Goal: Information Seeking & Learning: Understand process/instructions

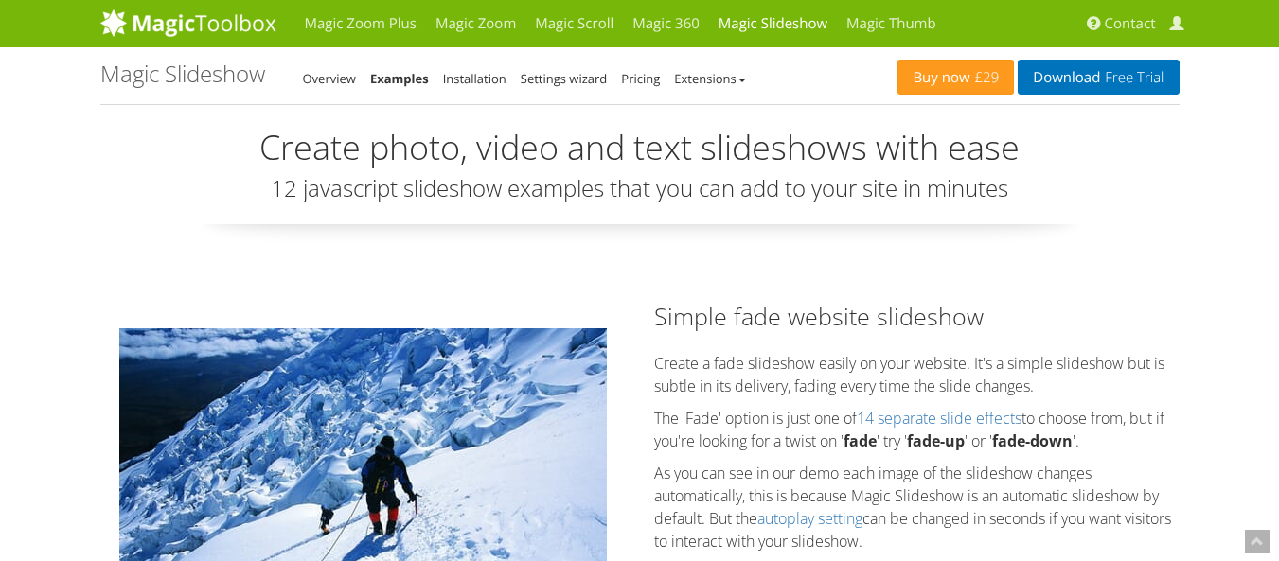
scroll to position [757, 0]
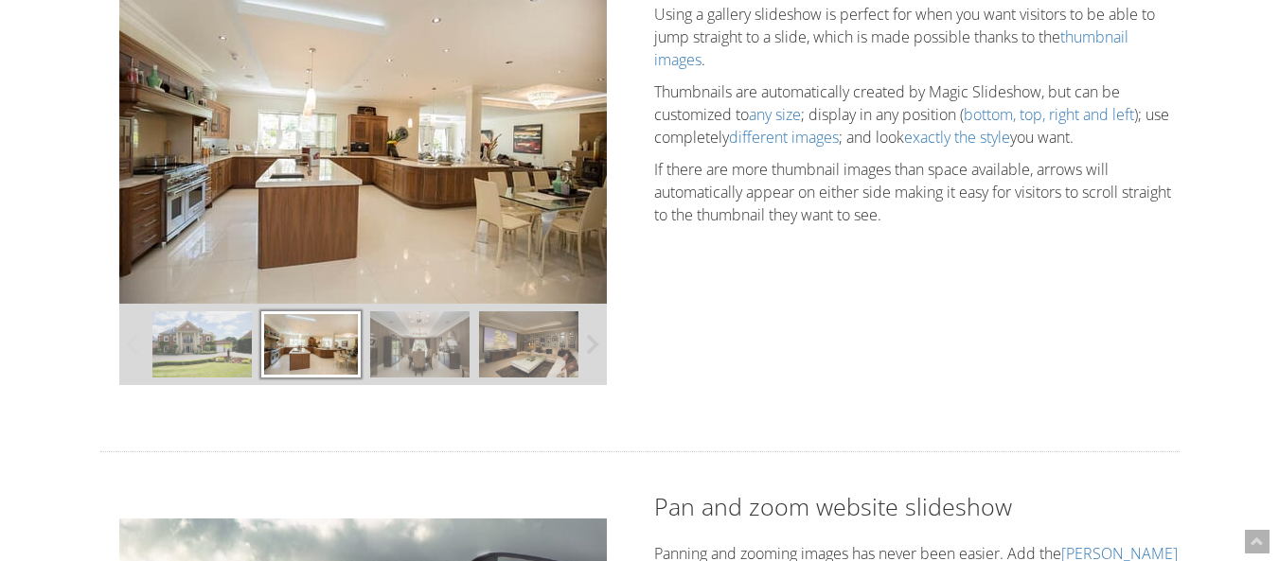
click at [282, 363] on div at bounding box center [310, 344] width 99 height 66
click at [383, 344] on img at bounding box center [419, 344] width 99 height 66
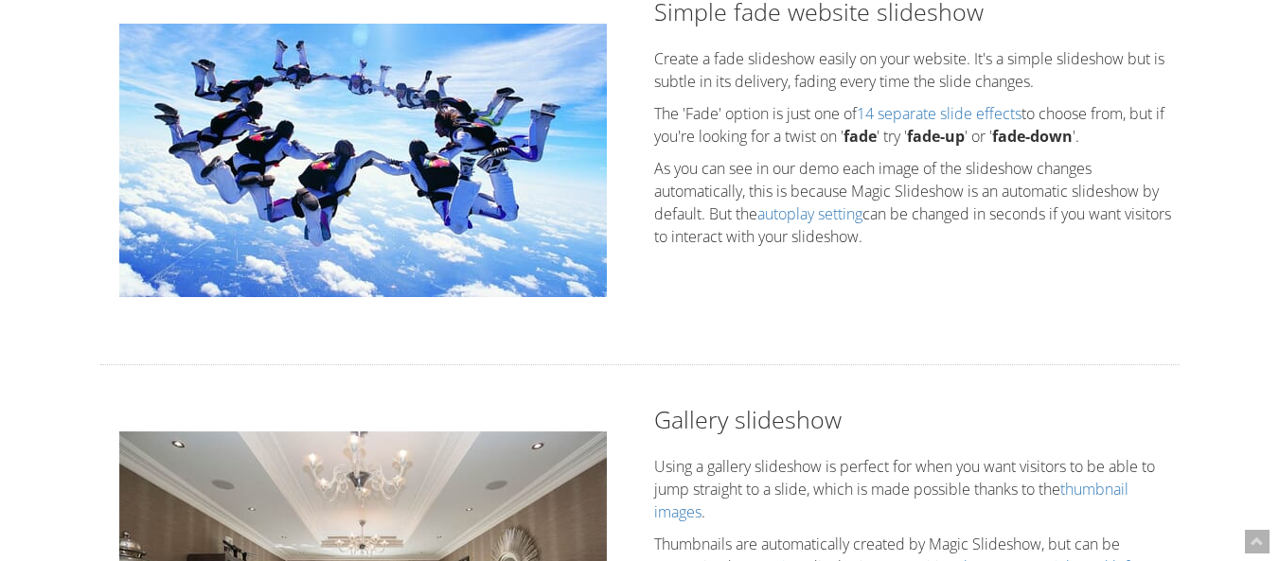
scroll to position [189, 0]
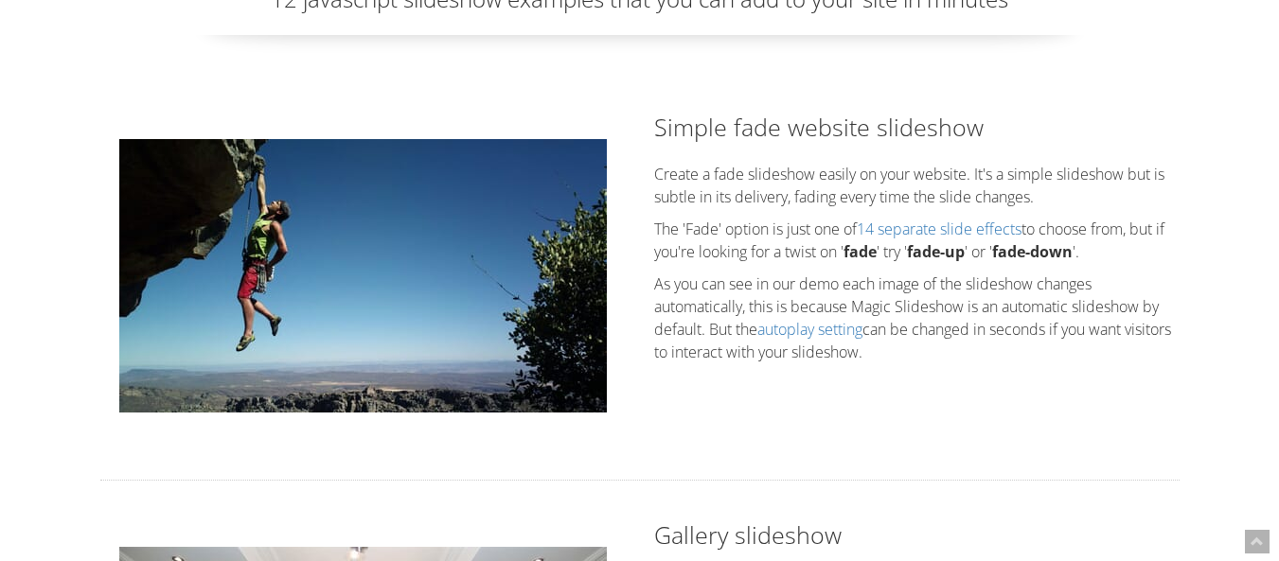
click at [569, 288] on img at bounding box center [362, 276] width 487 height 274
click at [567, 288] on img at bounding box center [362, 276] width 487 height 274
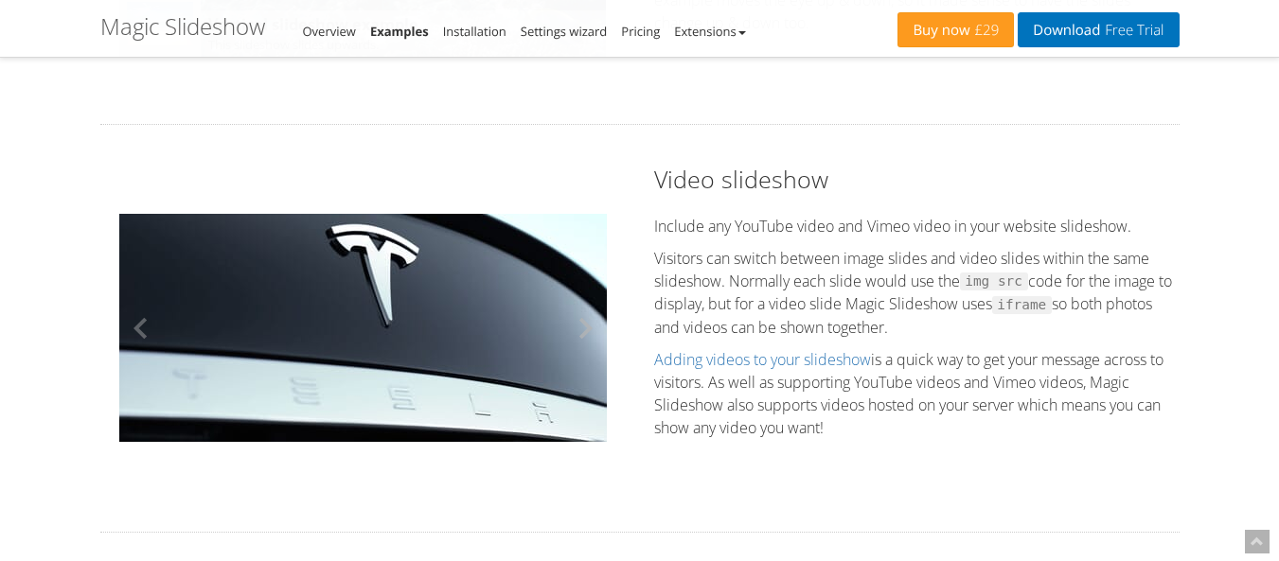
scroll to position [1988, 0]
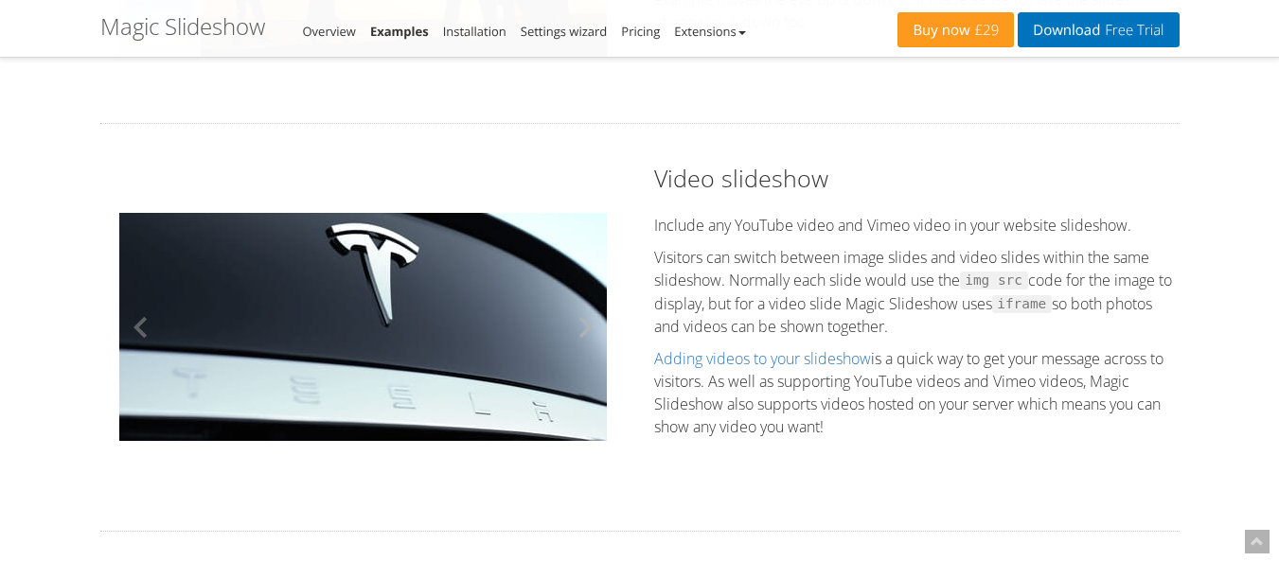
click at [573, 316] on button at bounding box center [578, 327] width 57 height 274
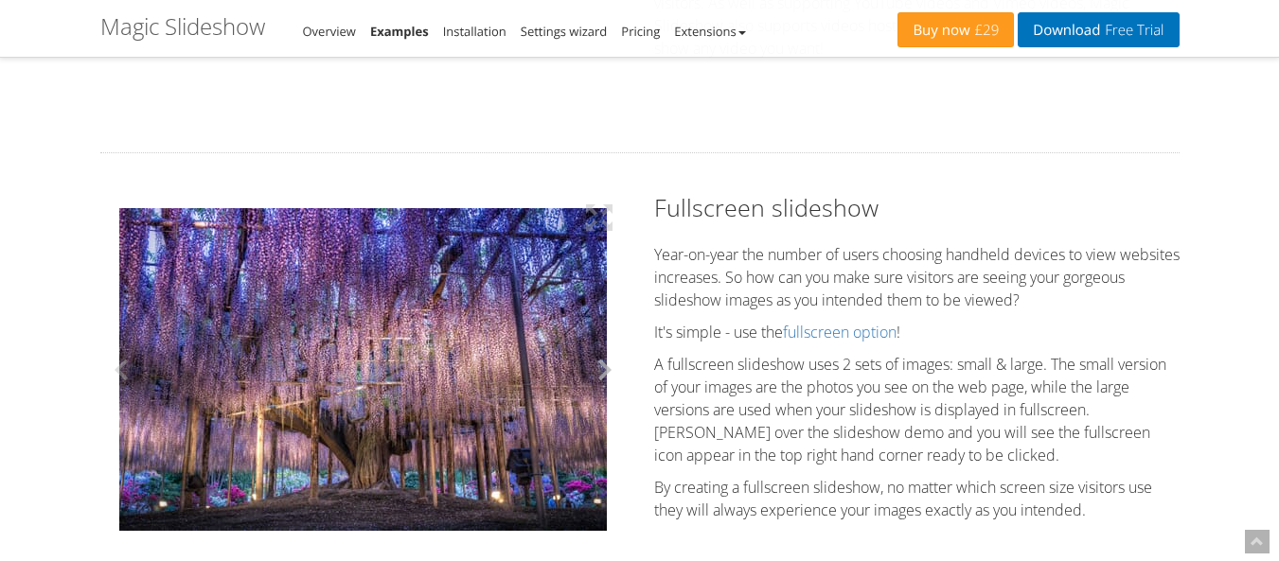
scroll to position [2365, 0]
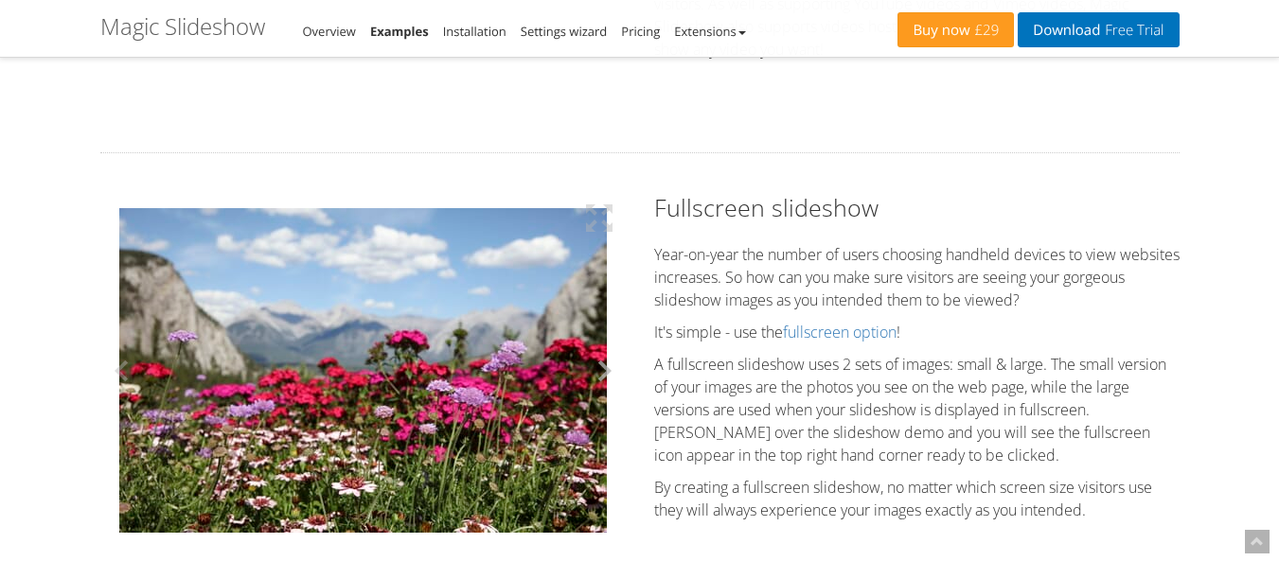
click at [593, 370] on button at bounding box center [597, 370] width 57 height 359
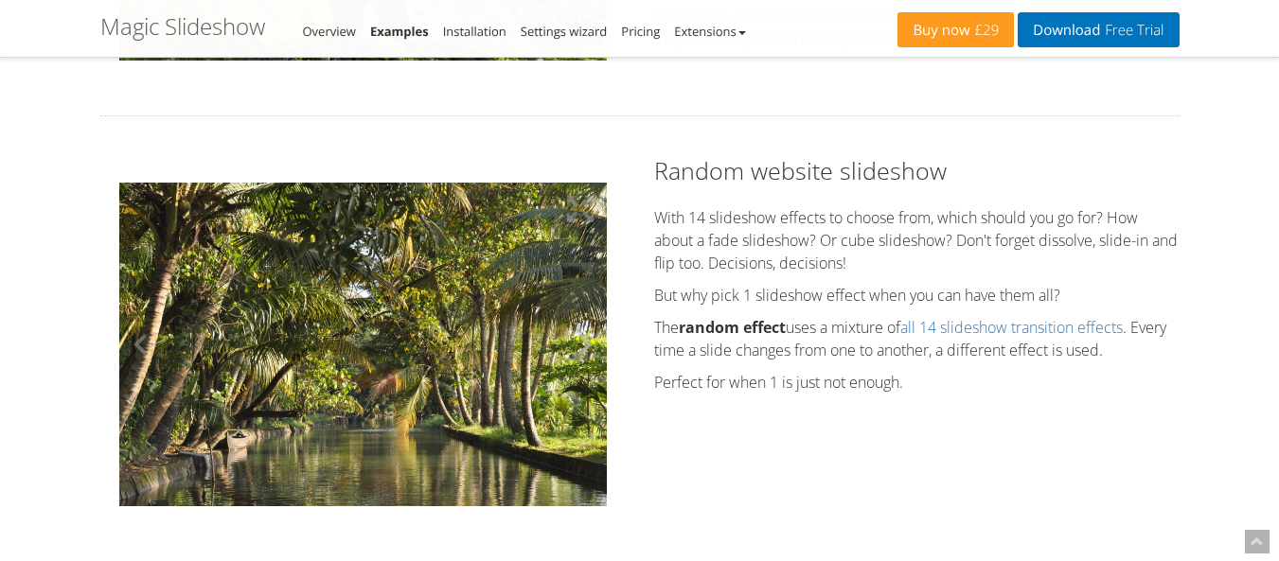
scroll to position [2838, 0]
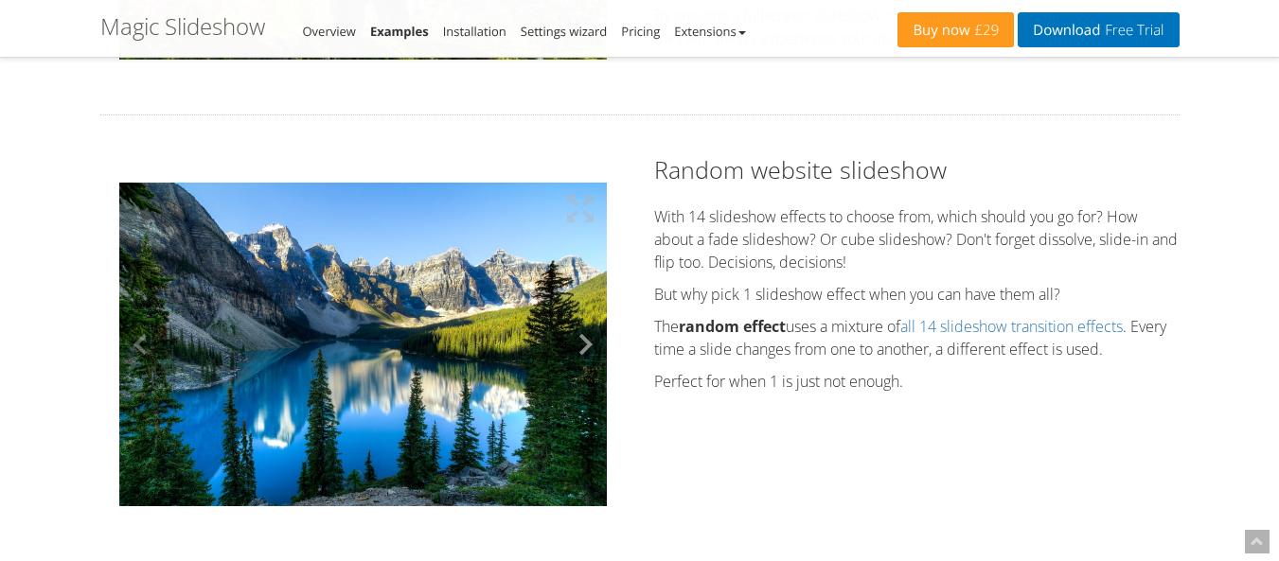
click at [588, 356] on button at bounding box center [578, 344] width 57 height 325
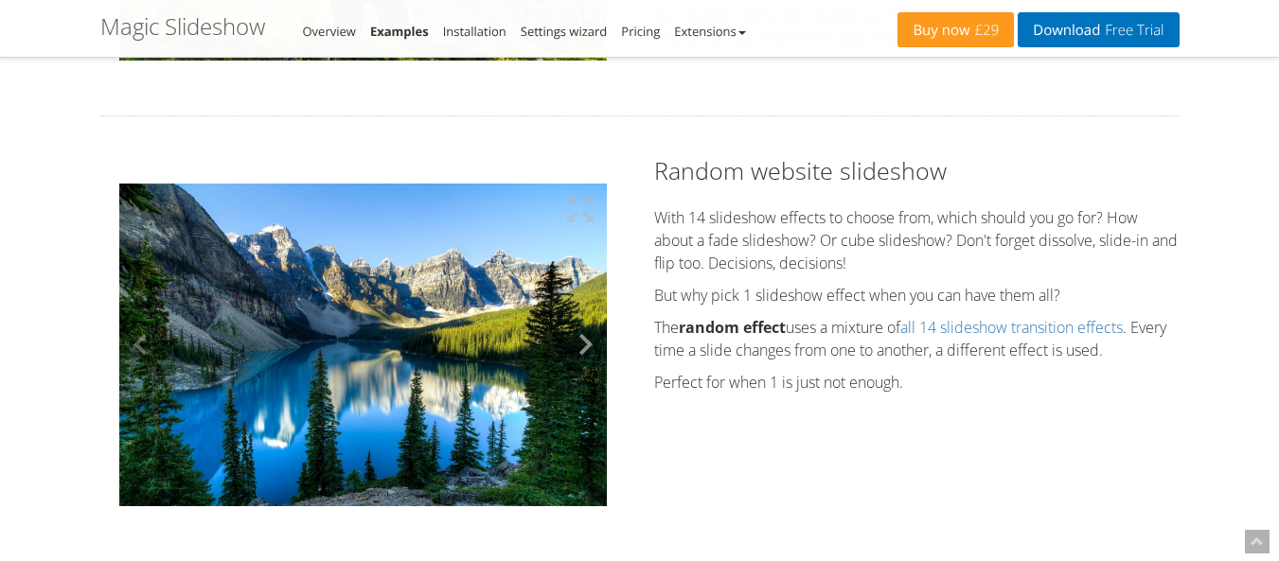
click at [588, 356] on button at bounding box center [578, 345] width 57 height 325
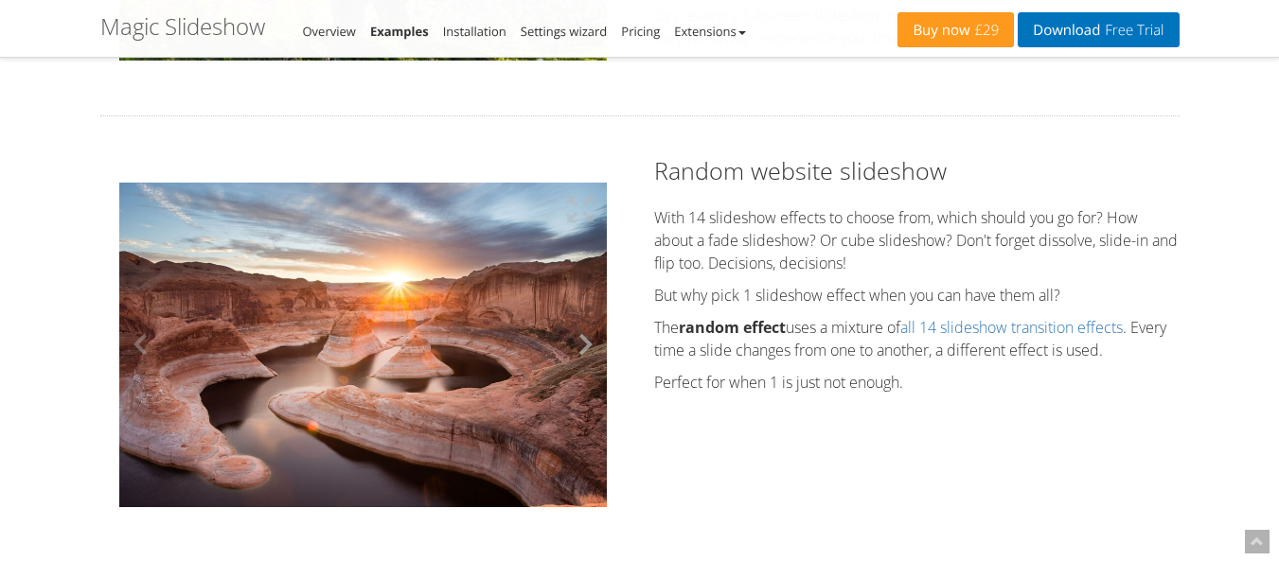
click at [589, 353] on button at bounding box center [578, 345] width 57 height 325
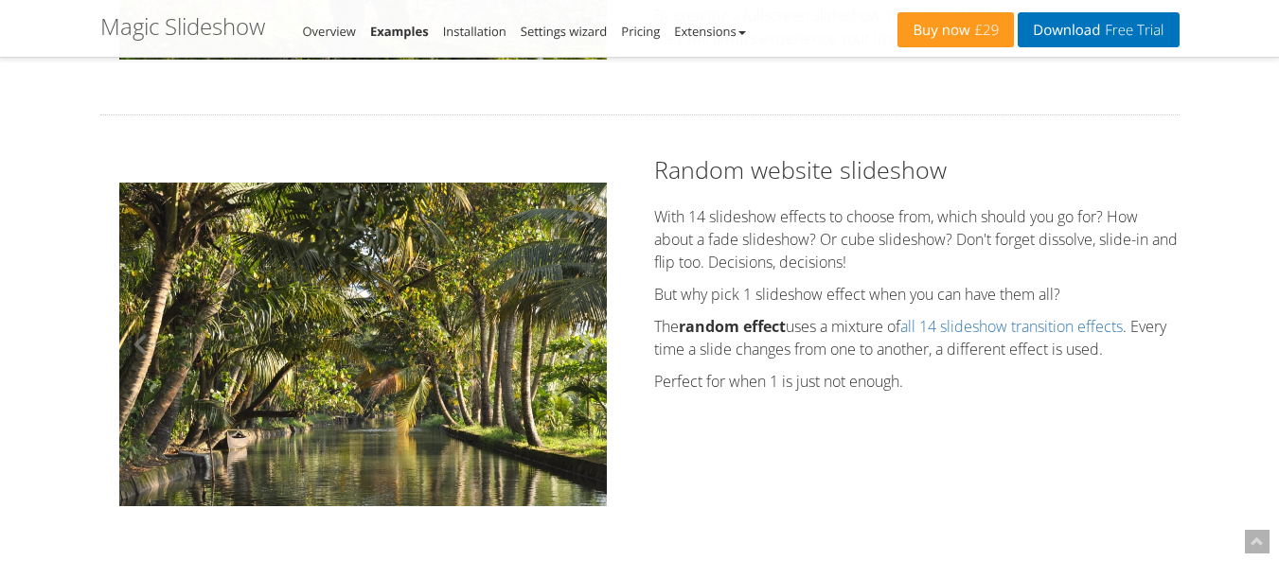
click at [585, 347] on button at bounding box center [578, 344] width 57 height 325
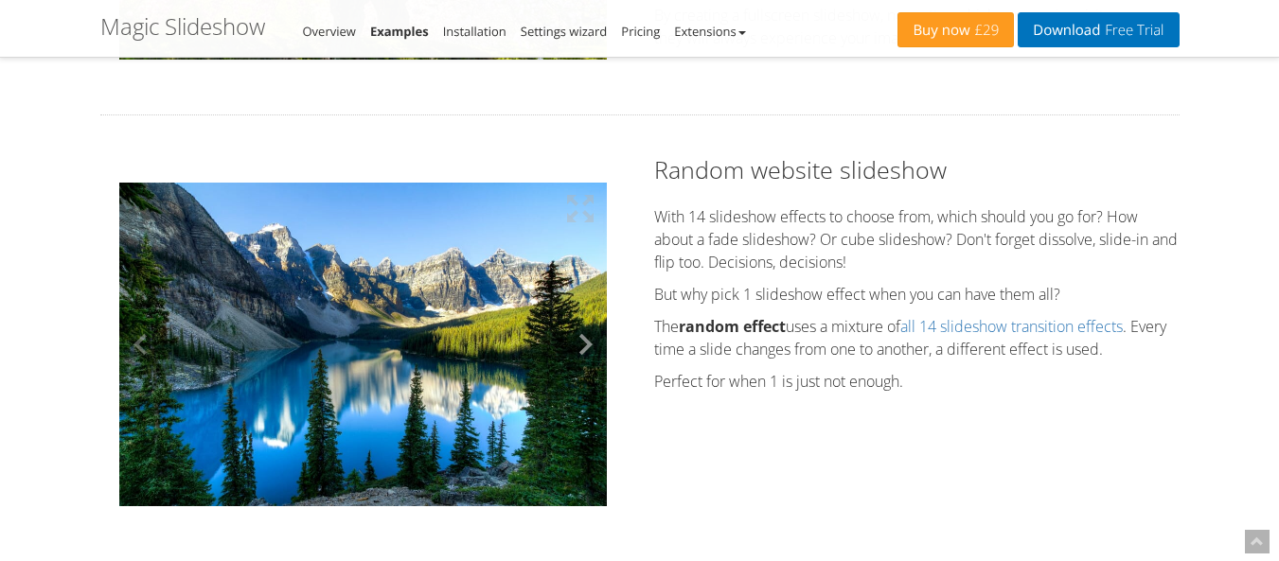
click at [585, 347] on button at bounding box center [578, 344] width 57 height 325
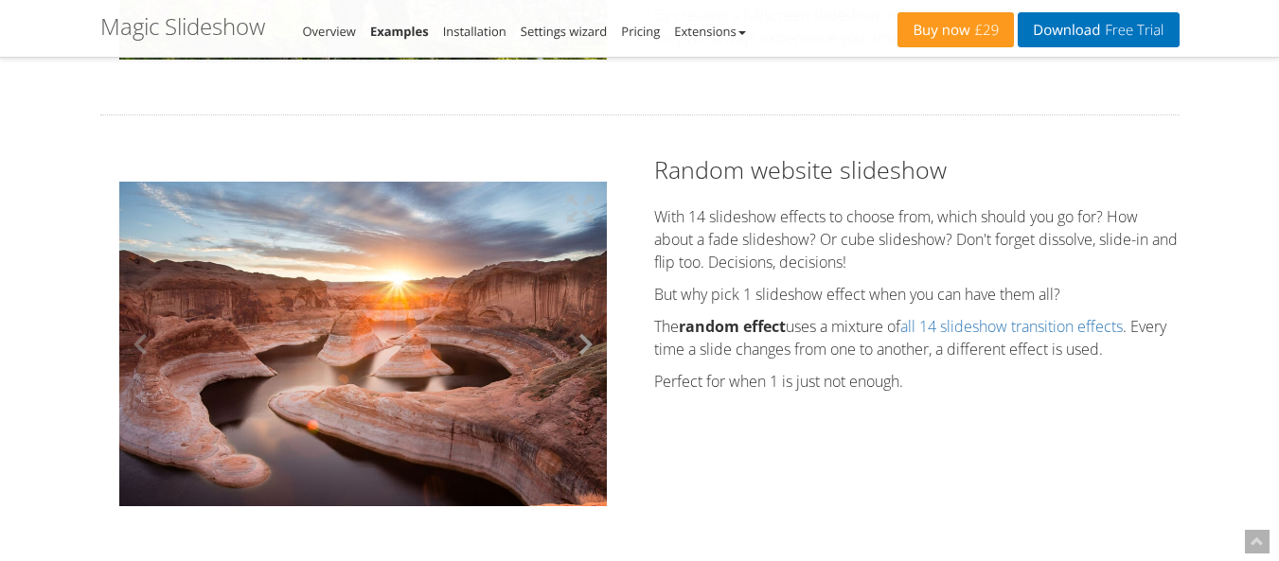
click at [585, 347] on button at bounding box center [578, 344] width 57 height 325
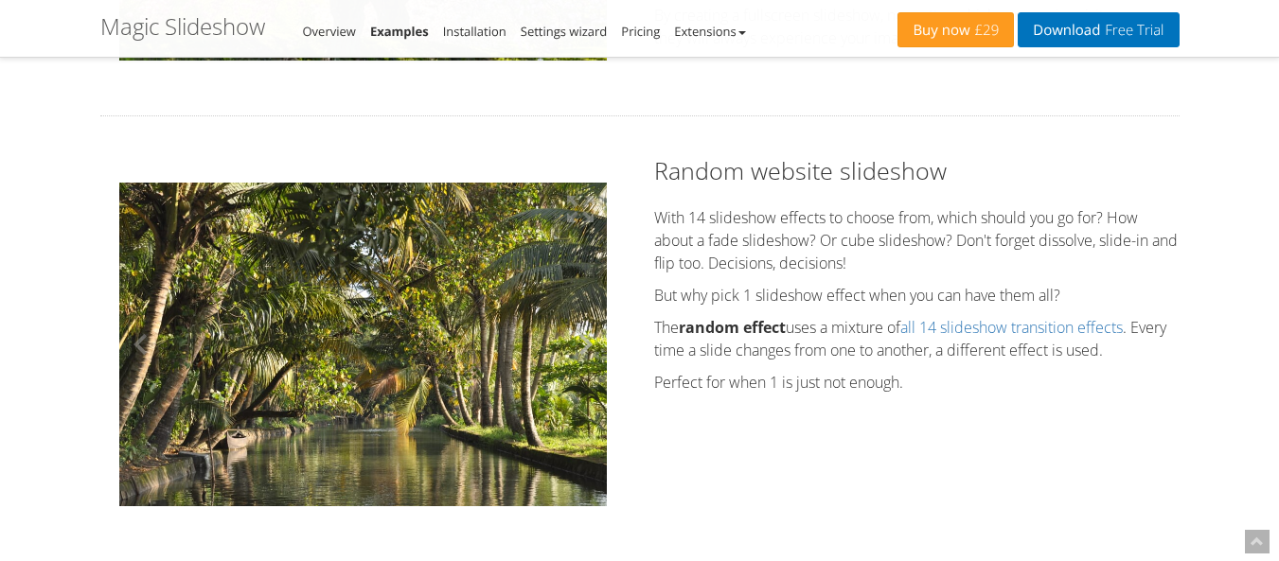
click at [585, 347] on button at bounding box center [578, 345] width 57 height 325
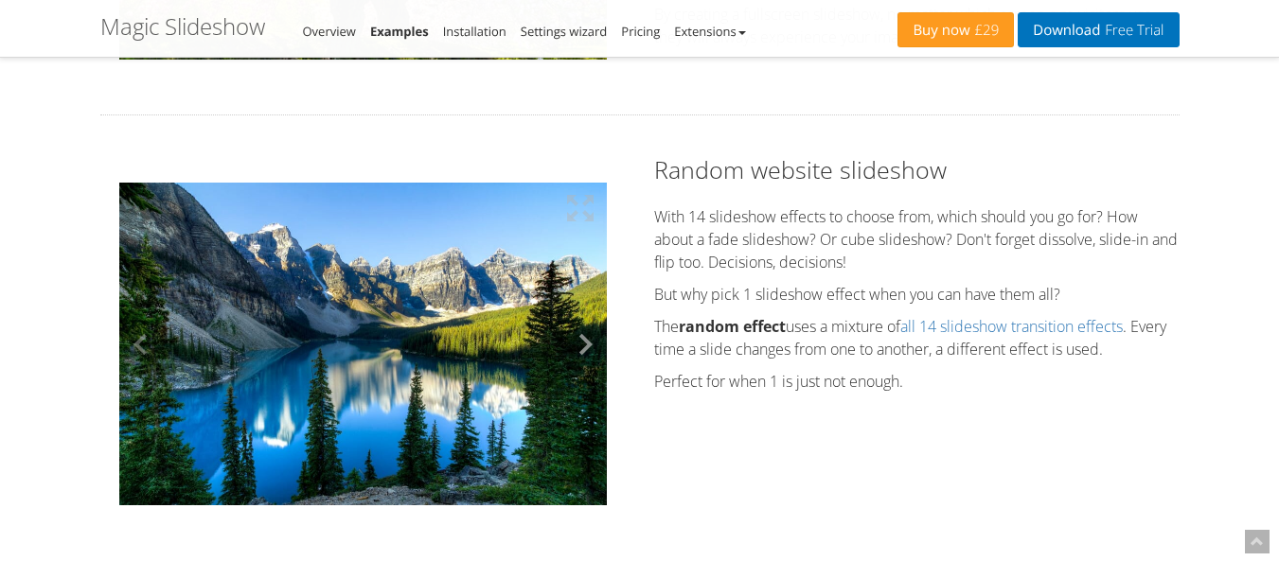
click at [585, 347] on button at bounding box center [578, 344] width 57 height 325
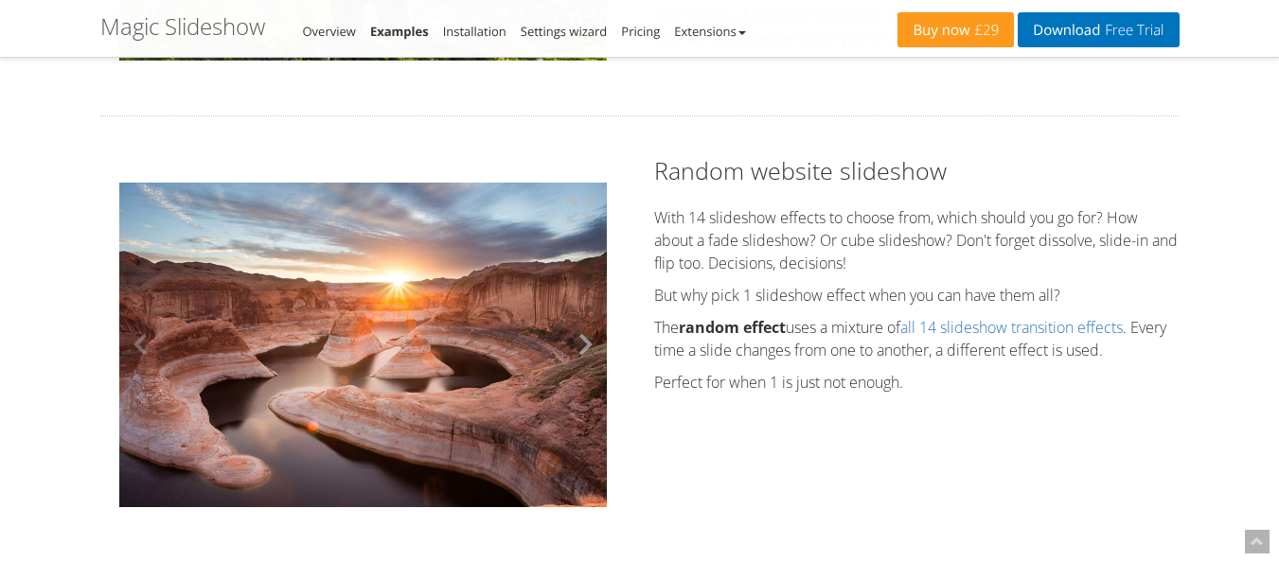
click at [585, 347] on button at bounding box center [578, 345] width 57 height 325
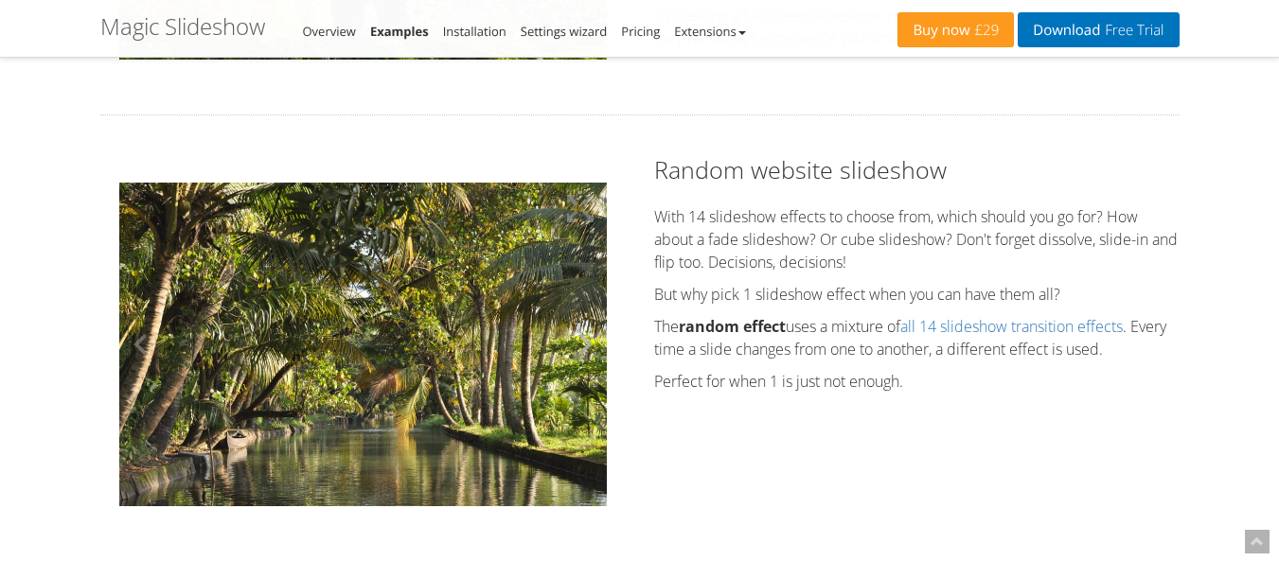
click at [585, 347] on button at bounding box center [578, 344] width 57 height 325
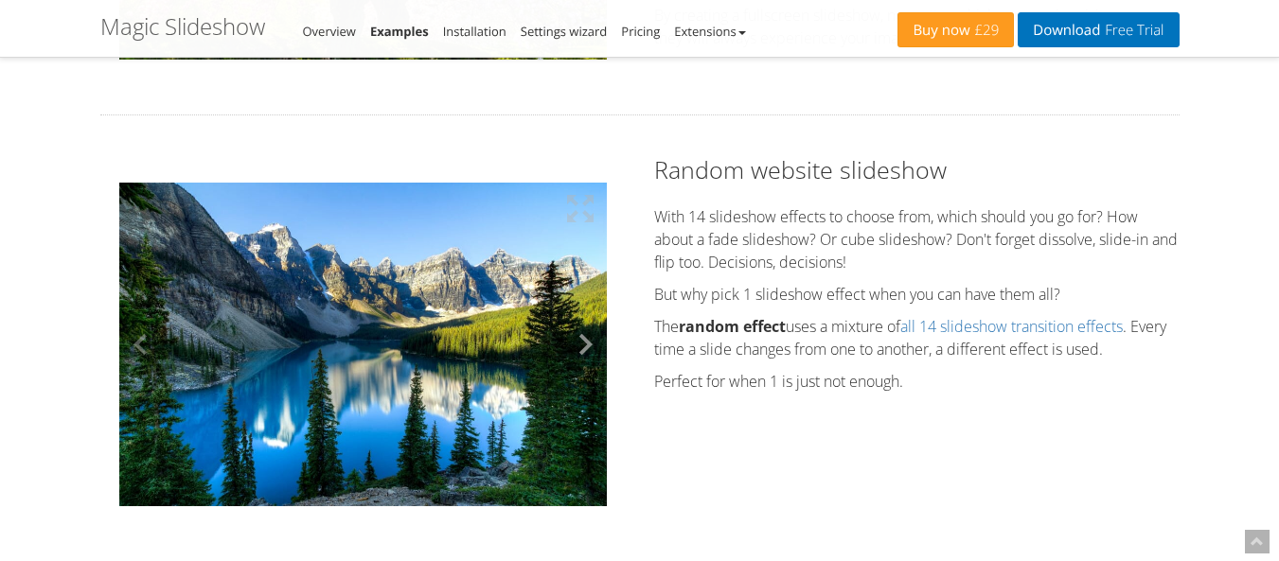
click at [585, 347] on button at bounding box center [578, 344] width 57 height 325
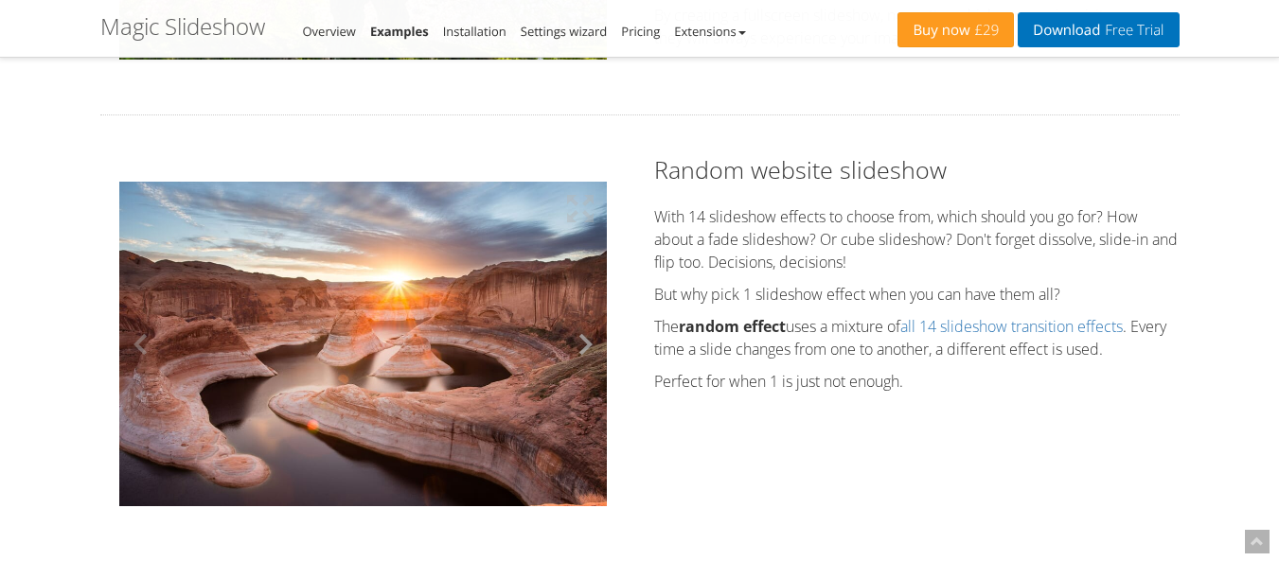
click at [585, 347] on button at bounding box center [578, 344] width 57 height 325
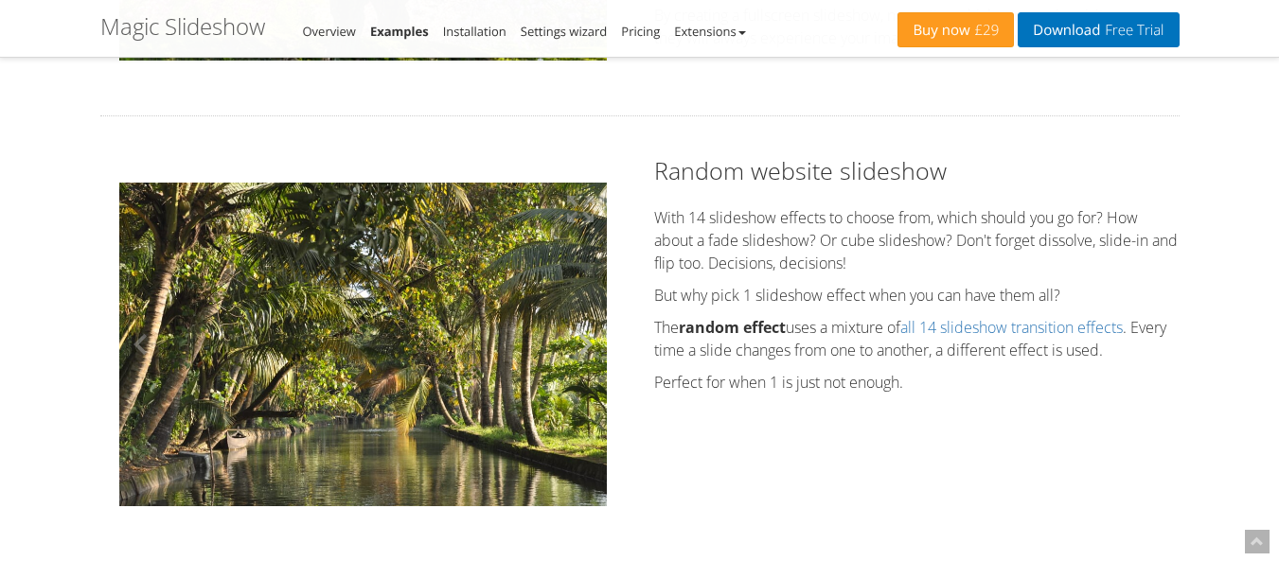
click at [585, 347] on button at bounding box center [578, 345] width 57 height 325
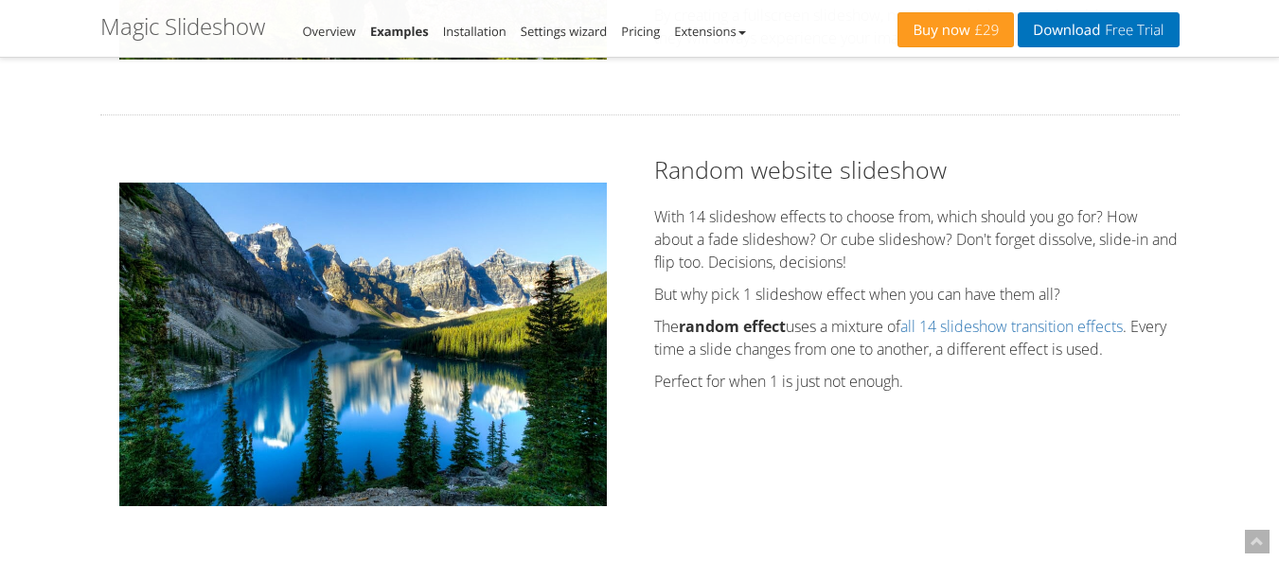
click at [1000, 422] on div "Random website slideshow With 14 slideshow effects to choose from, which should…" at bounding box center [639, 343] width 1107 height 381
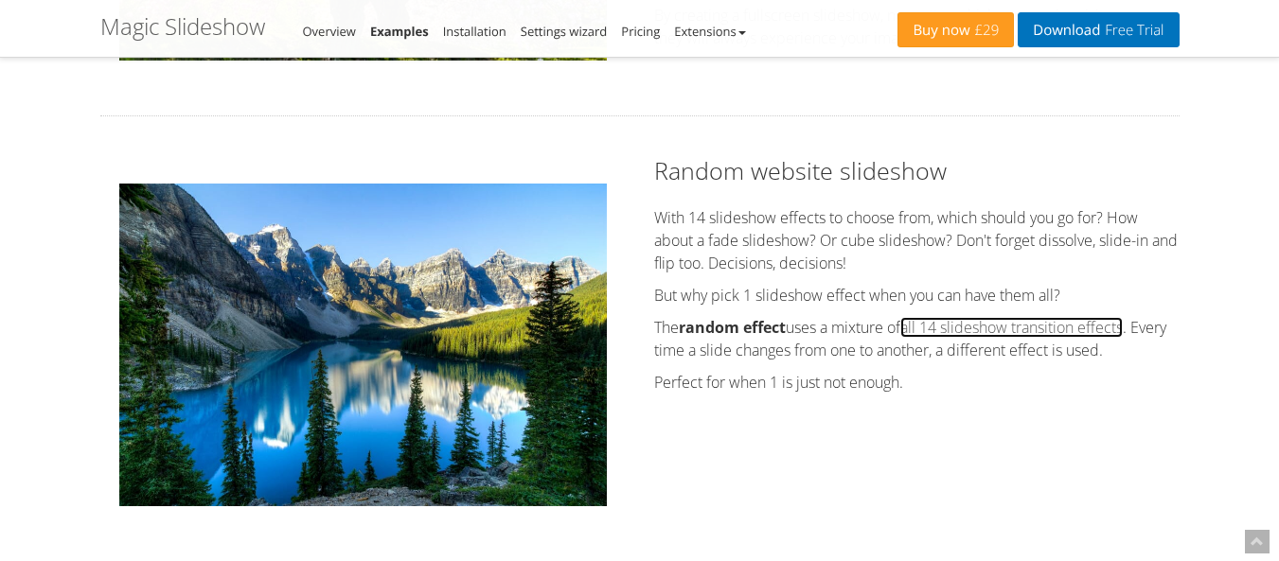
click at [1017, 329] on link "all 14 slideshow transition effects" at bounding box center [1011, 327] width 222 height 21
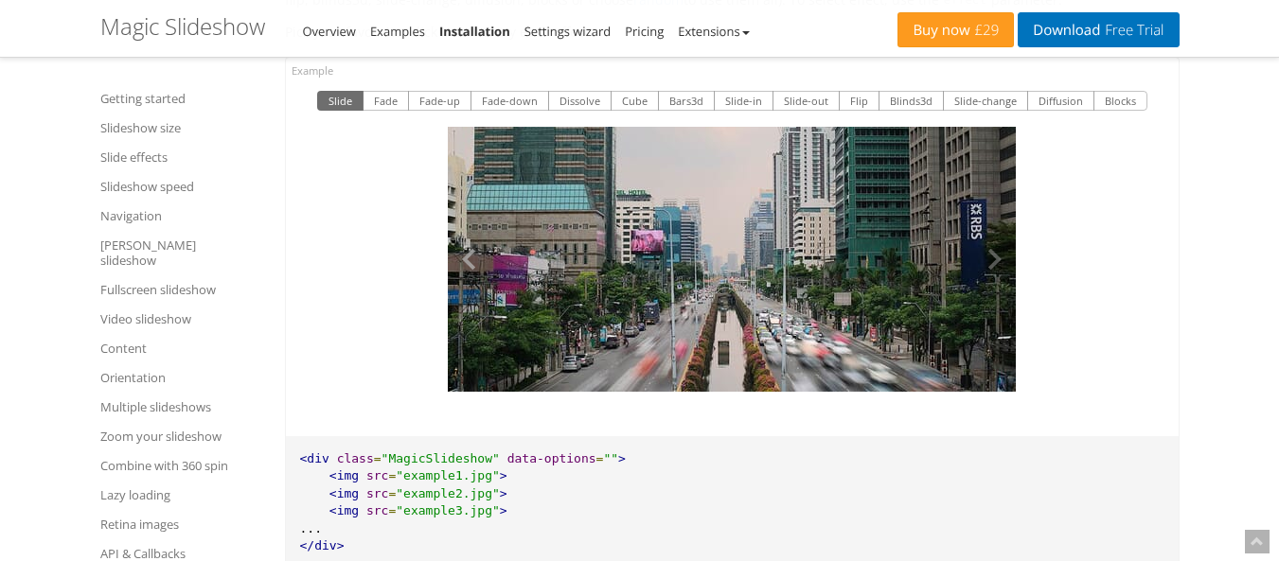
scroll to position [3797, 0]
